Goal: Information Seeking & Learning: Learn about a topic

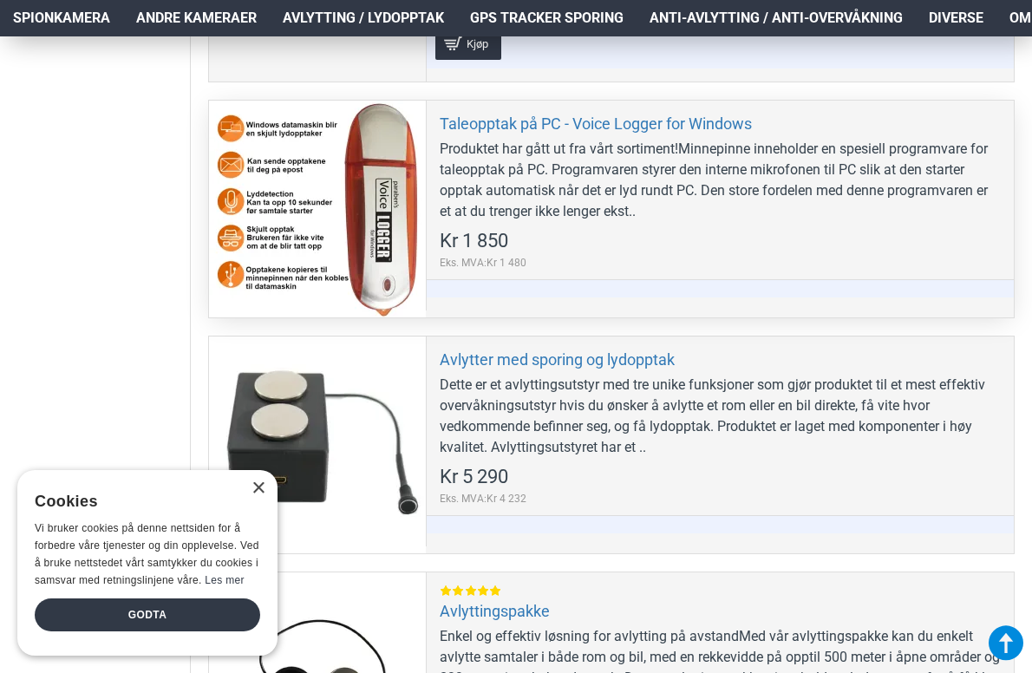
scroll to position [827, 0]
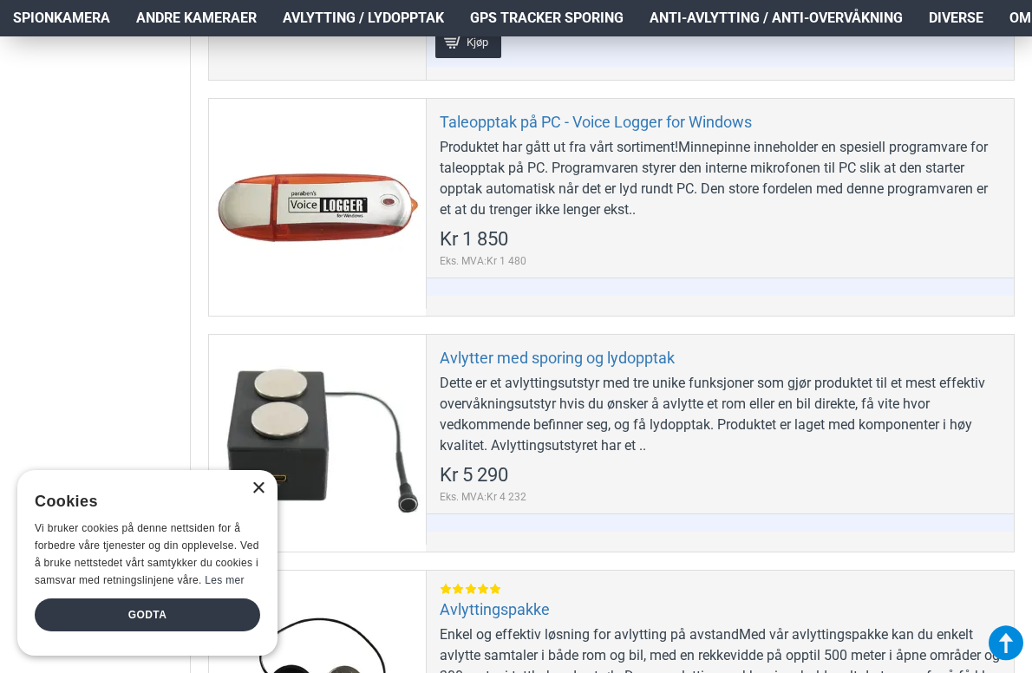
click at [257, 486] on div "×" at bounding box center [257, 488] width 13 height 13
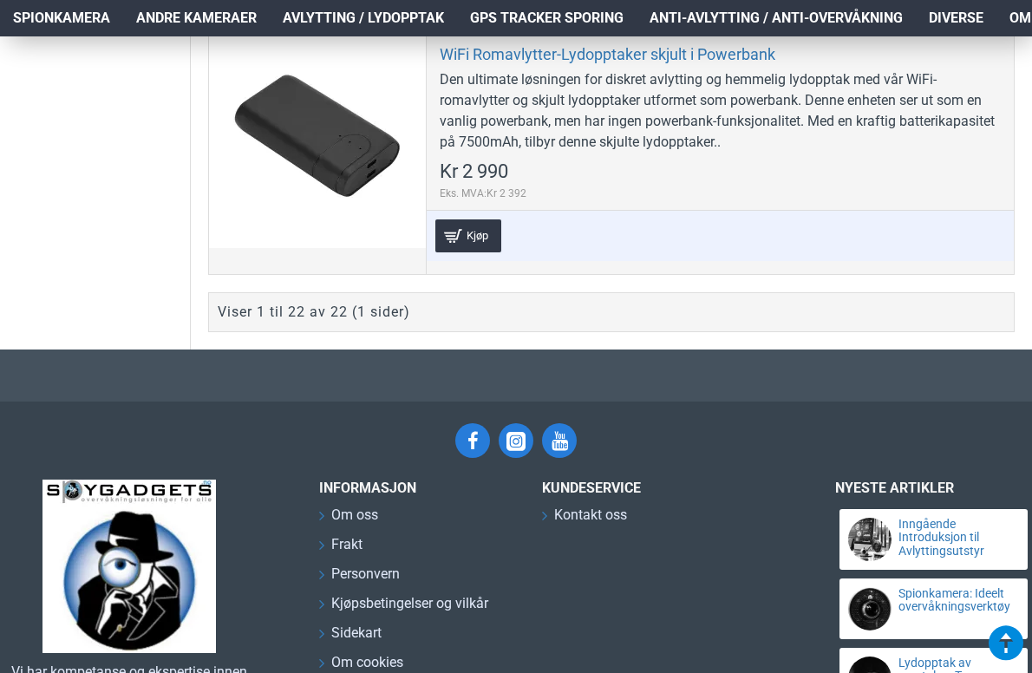
scroll to position [6223, 0]
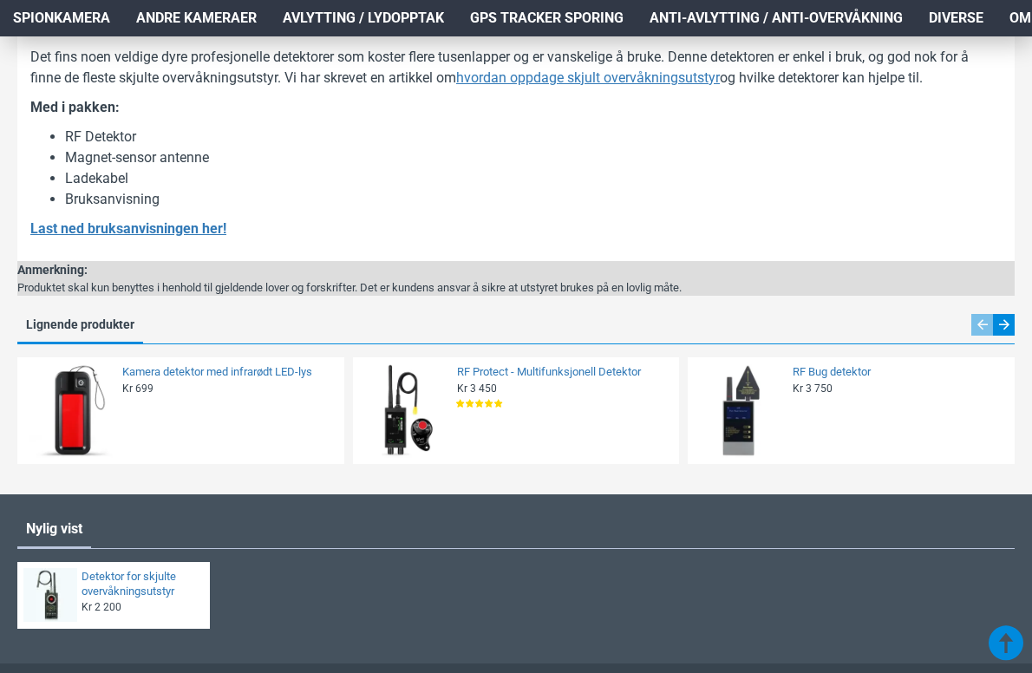
scroll to position [1433, 0]
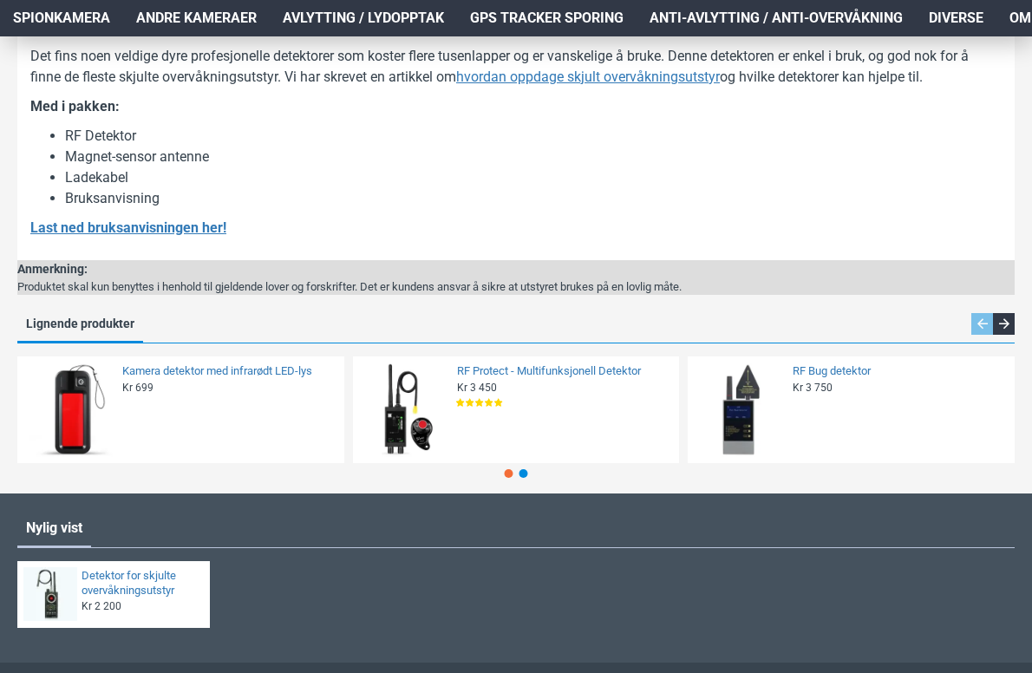
click at [1001, 329] on div "Next slide" at bounding box center [1004, 324] width 22 height 22
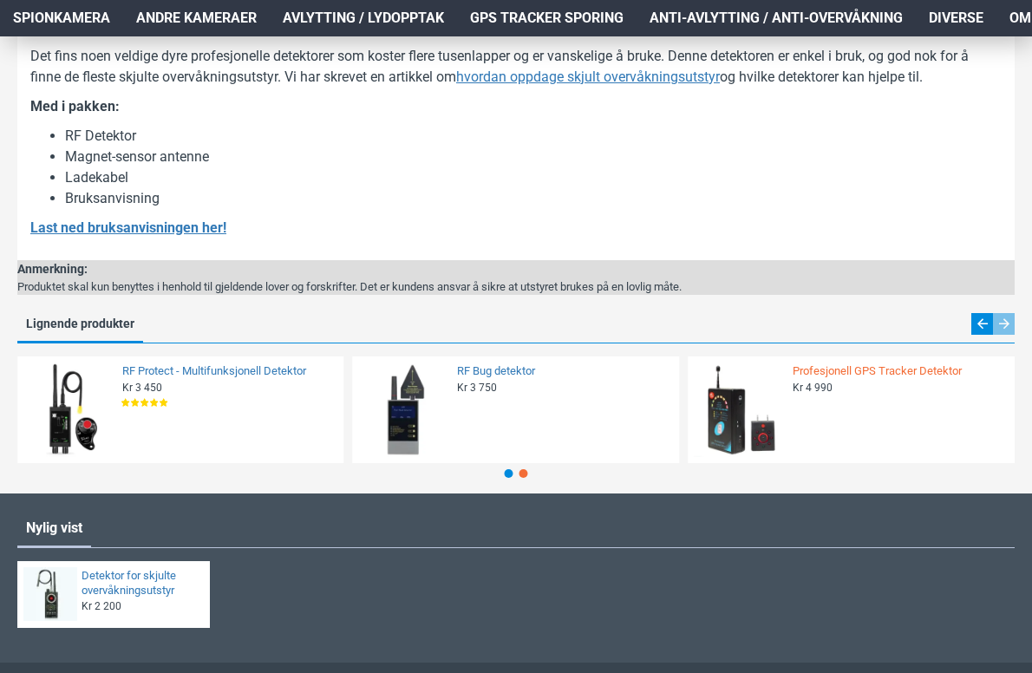
click at [816, 373] on link "Profesjonell GPS Tracker Detektor" at bounding box center [898, 371] width 212 height 15
click at [488, 371] on link "RF Bug detektor" at bounding box center [563, 371] width 212 height 15
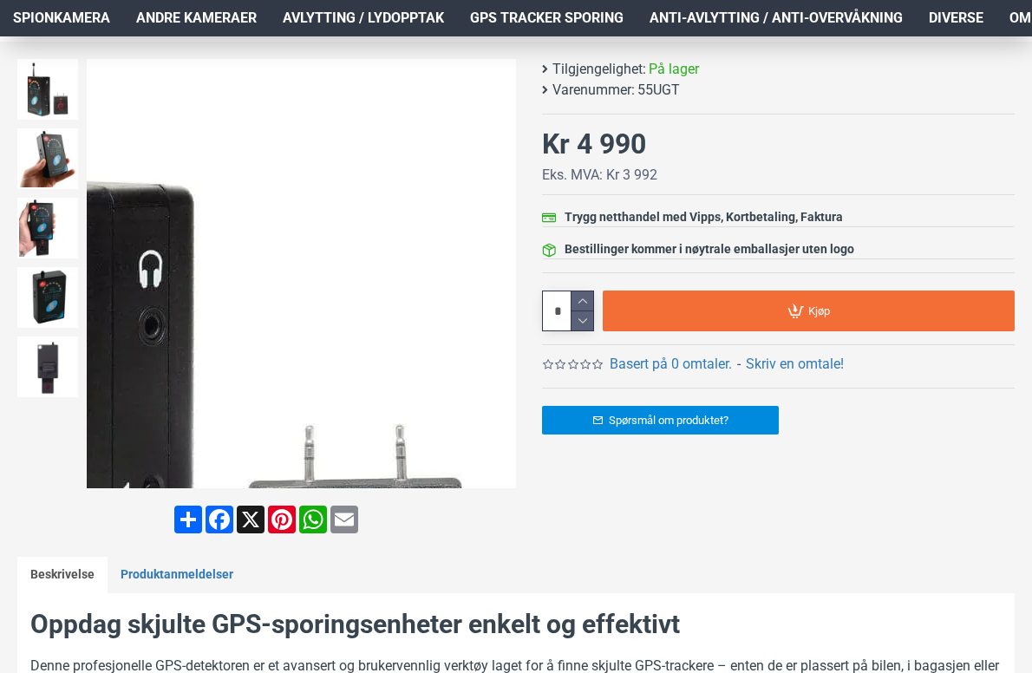
scroll to position [238, 0]
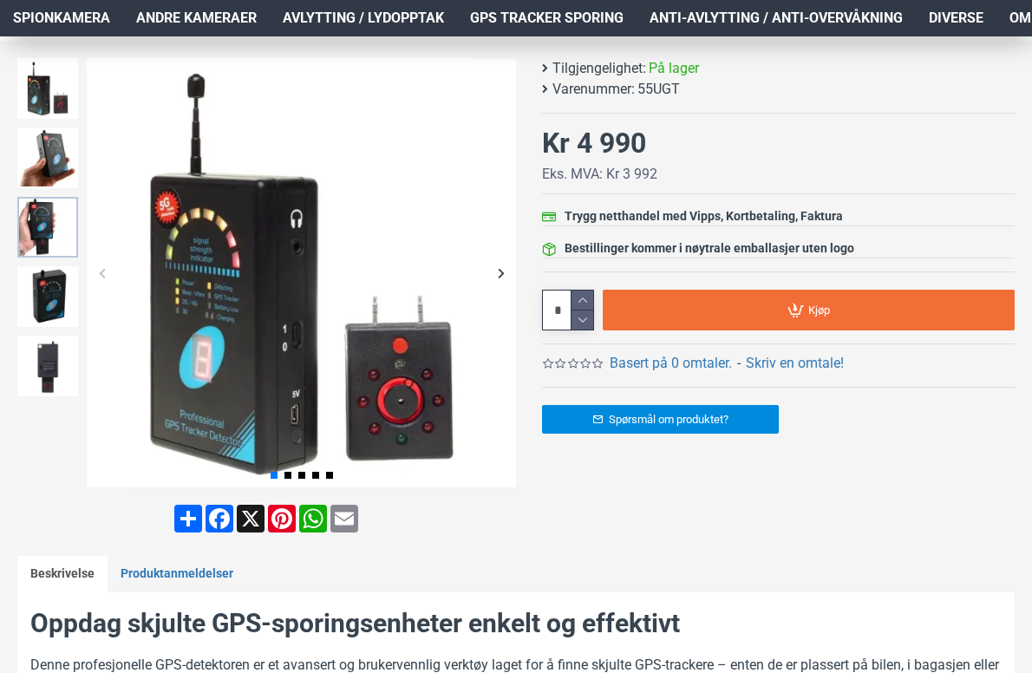
click at [33, 228] on img at bounding box center [47, 227] width 61 height 61
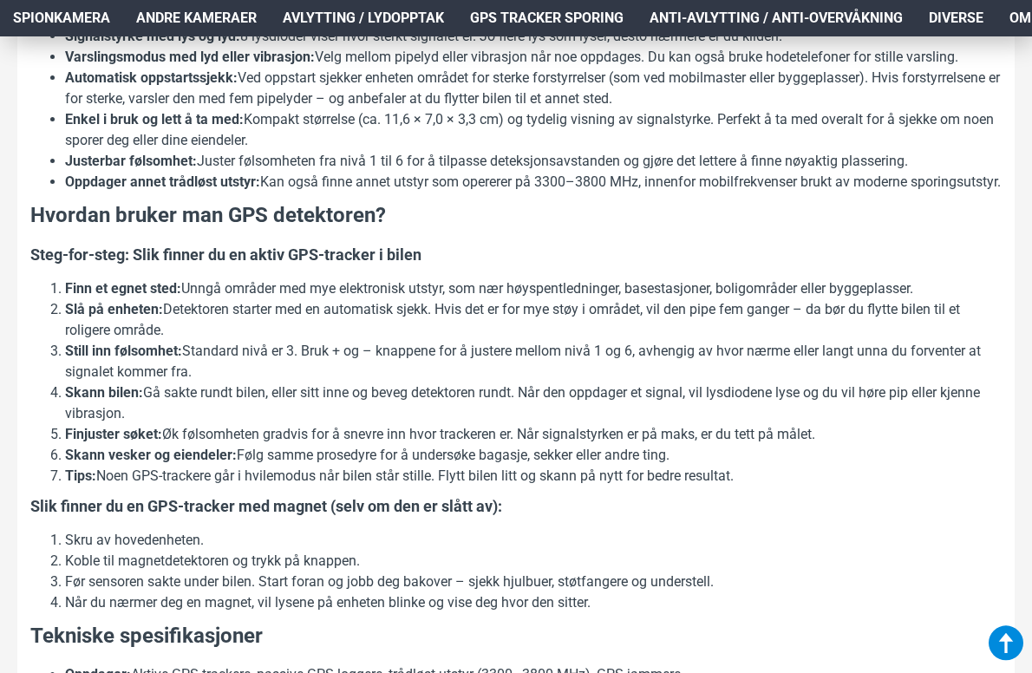
scroll to position [1125, 0]
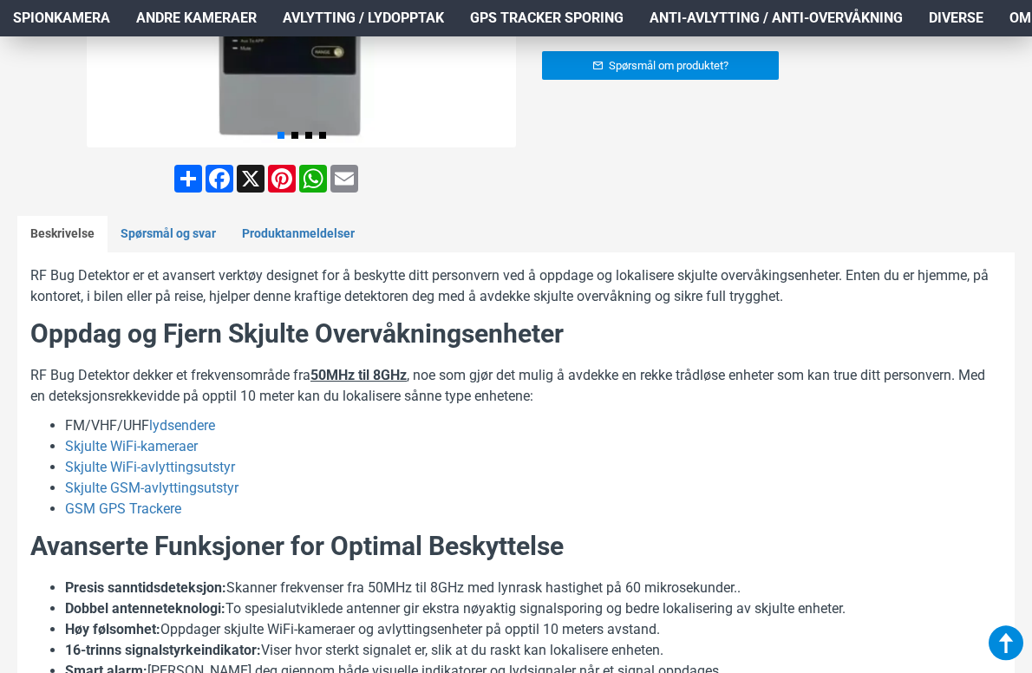
scroll to position [618, 0]
